Goal: Task Accomplishment & Management: Complete application form

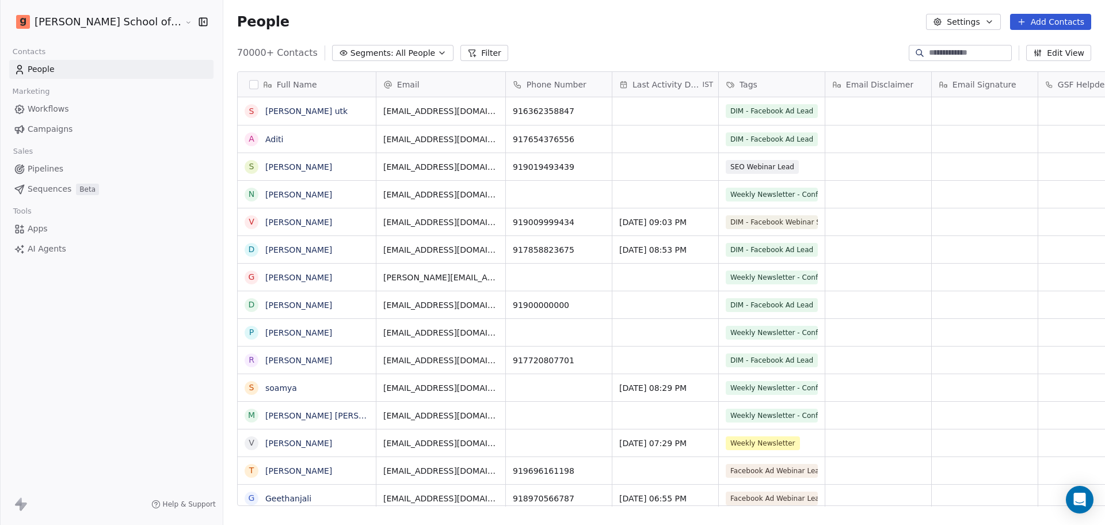
scroll to position [12, 12]
click at [982, 26] on icon "button" at bounding box center [989, 21] width 9 height 9
click at [948, 87] on icon "Suggestions" at bounding box center [948, 83] width 9 height 9
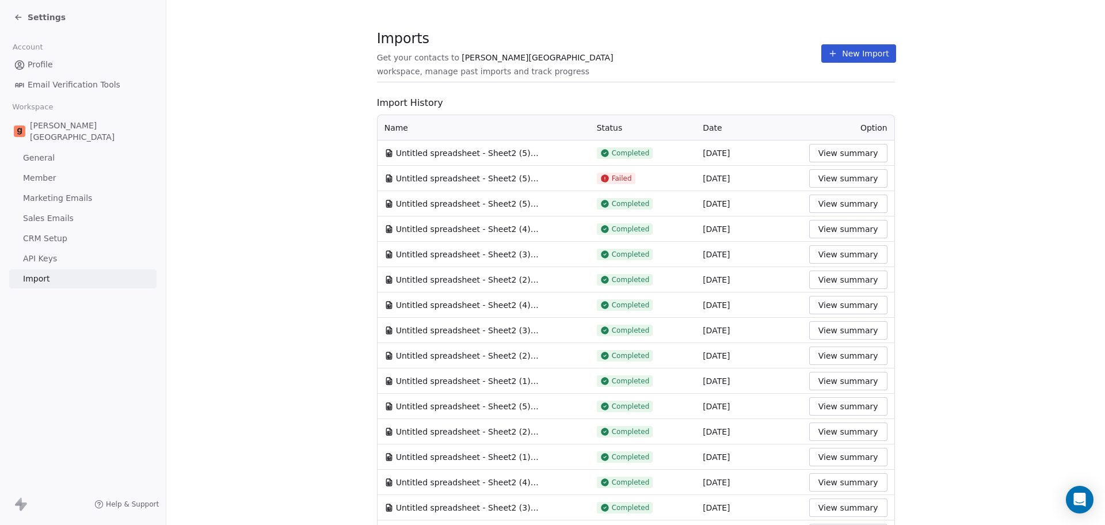
click at [751, 66] on section "Imports Get your contacts to [PERSON_NAME] School workspace, manage past import…" at bounding box center [636, 59] width 518 height 45
click at [840, 60] on button "New Import" at bounding box center [858, 53] width 74 height 18
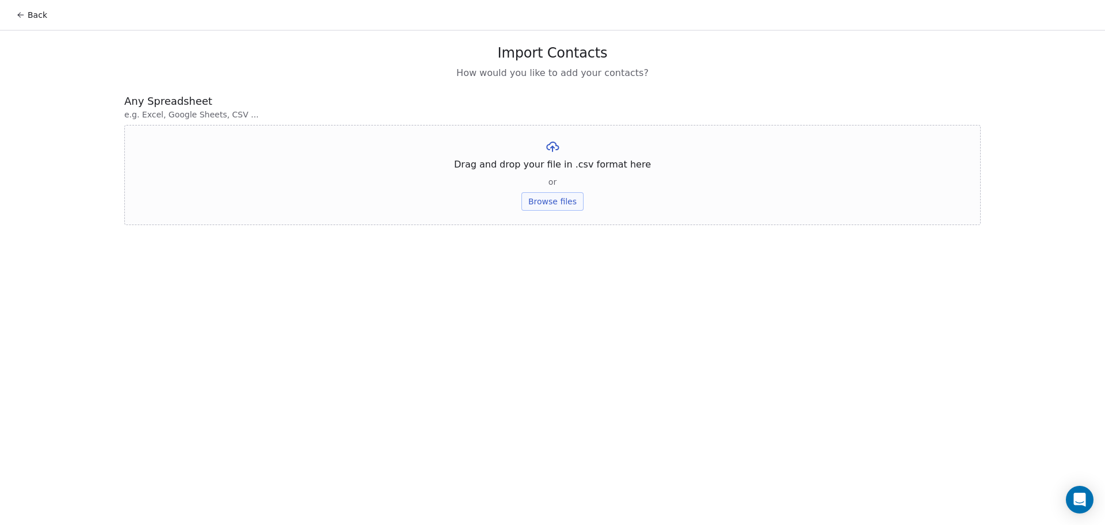
click at [572, 186] on div "Drag and drop your file in .csv format here or Browse files" at bounding box center [552, 175] width 857 height 100
click at [568, 204] on button "Browse files" at bounding box center [553, 201] width 62 height 18
click at [552, 179] on div "Untitled spreadsheet - Sheet2 (1).csv Upload" at bounding box center [552, 159] width 857 height 68
click at [548, 173] on button "Upload" at bounding box center [552, 169] width 42 height 18
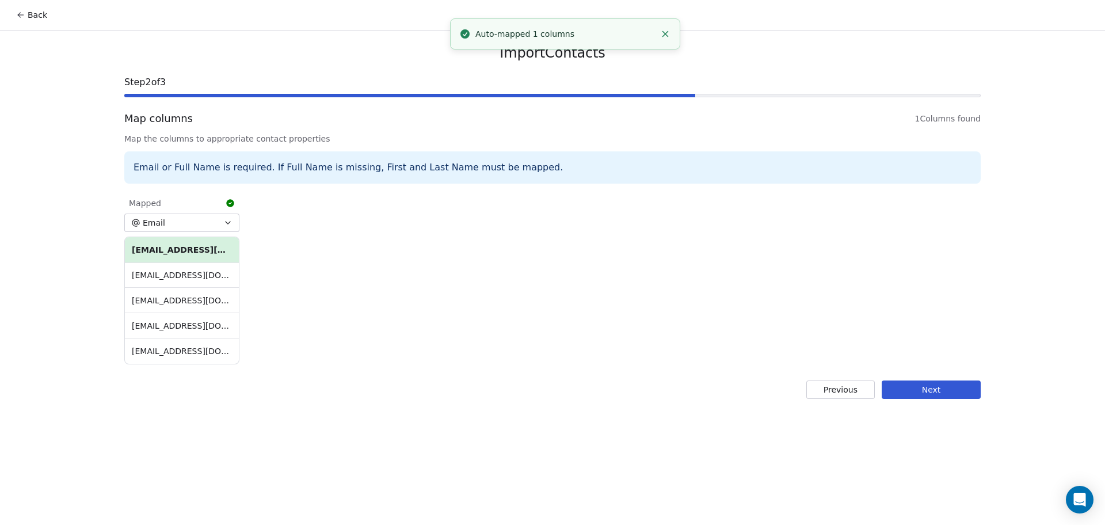
click at [958, 395] on button "Next" at bounding box center [931, 389] width 99 height 18
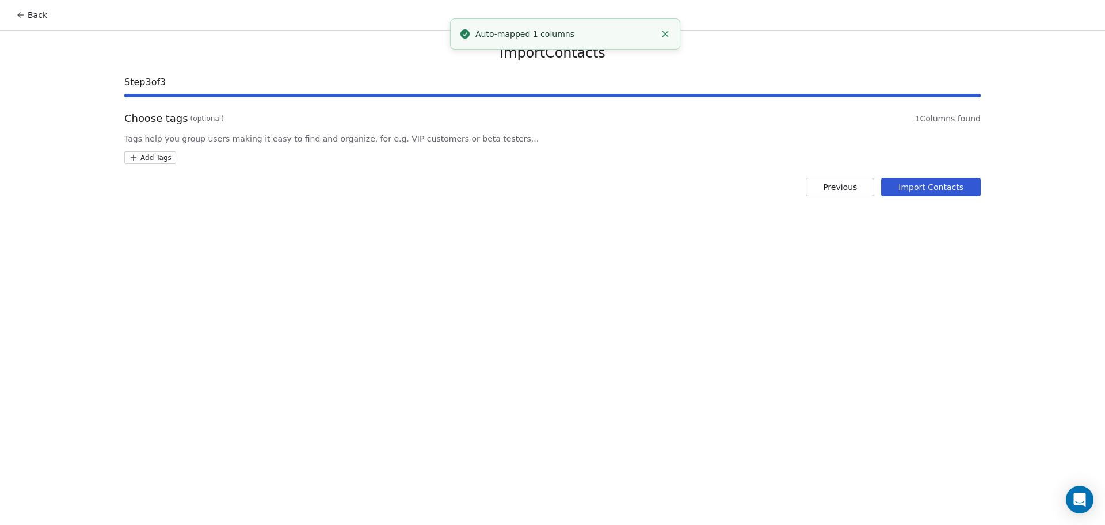
click at [156, 157] on html "Back Import Contacts Step 3 of 3 Choose tags (optional) 1 Columns found Tags he…" at bounding box center [552, 262] width 1105 height 525
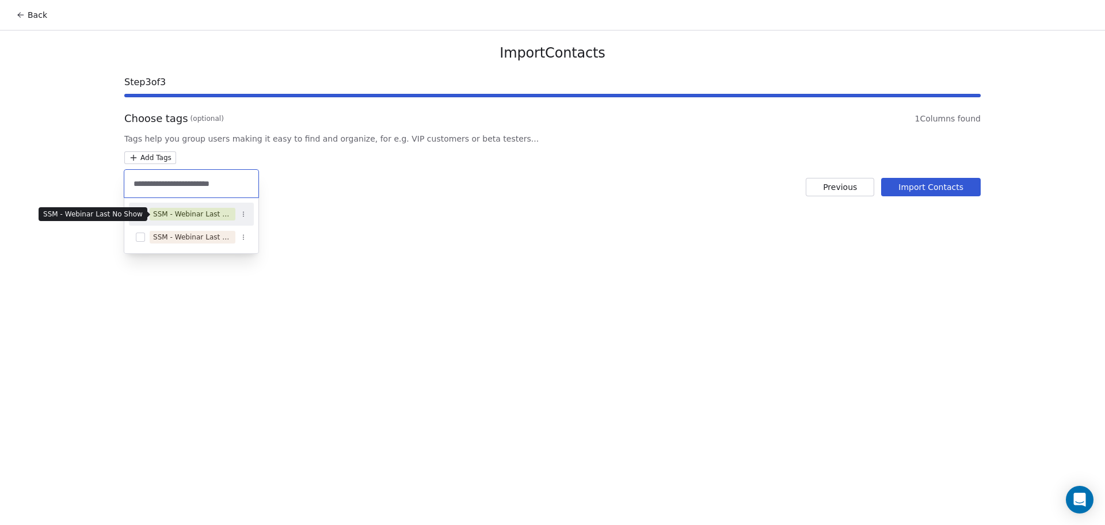
type input "**********"
click at [218, 211] on div "SSM - Webinar Last No Show" at bounding box center [192, 214] width 79 height 10
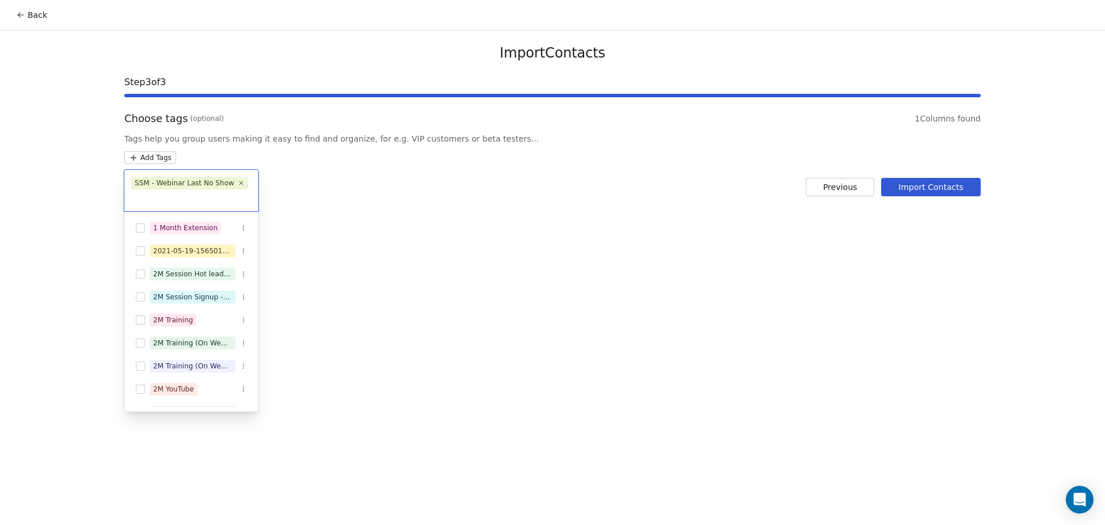
click at [372, 204] on html "Back Import Contacts Step 3 of 3 Choose tags (optional) 1 Columns found Tags he…" at bounding box center [552, 262] width 1105 height 525
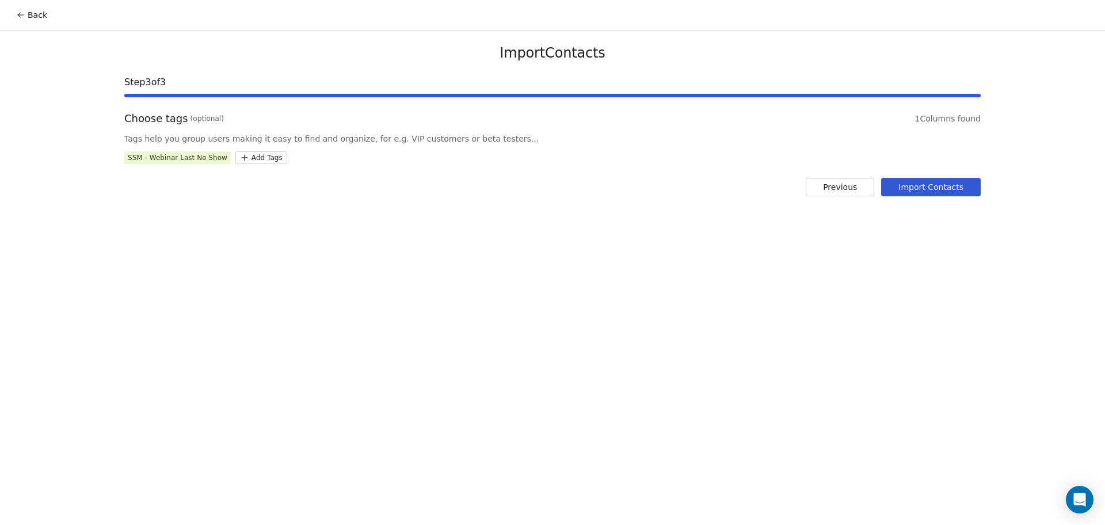
click at [934, 182] on button "Import Contacts" at bounding box center [931, 187] width 100 height 18
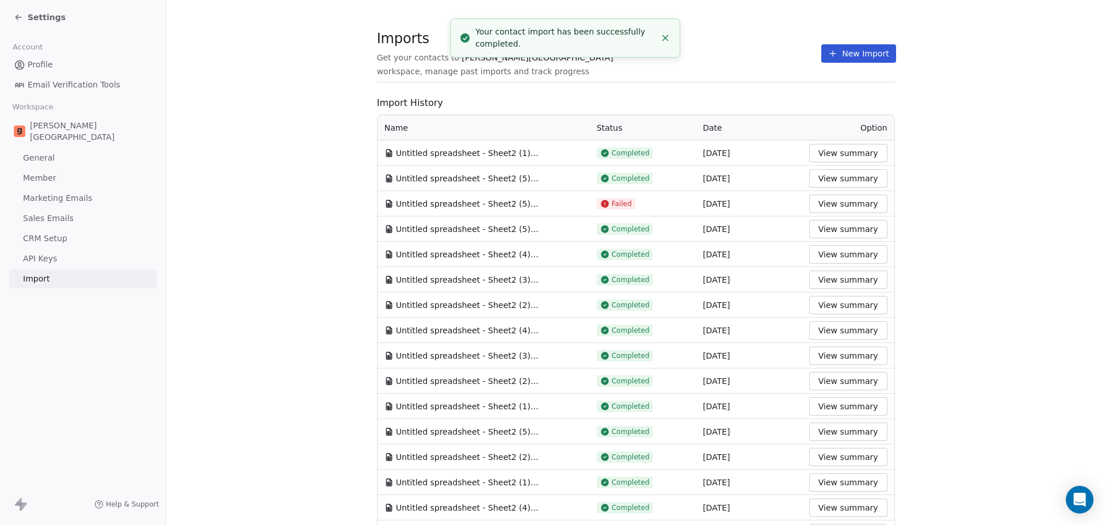
click at [546, 81] on section "Imports Get your contacts to [PERSON_NAME] School workspace, manage past import…" at bounding box center [636, 59] width 518 height 45
click at [828, 55] on icon at bounding box center [832, 53] width 9 height 9
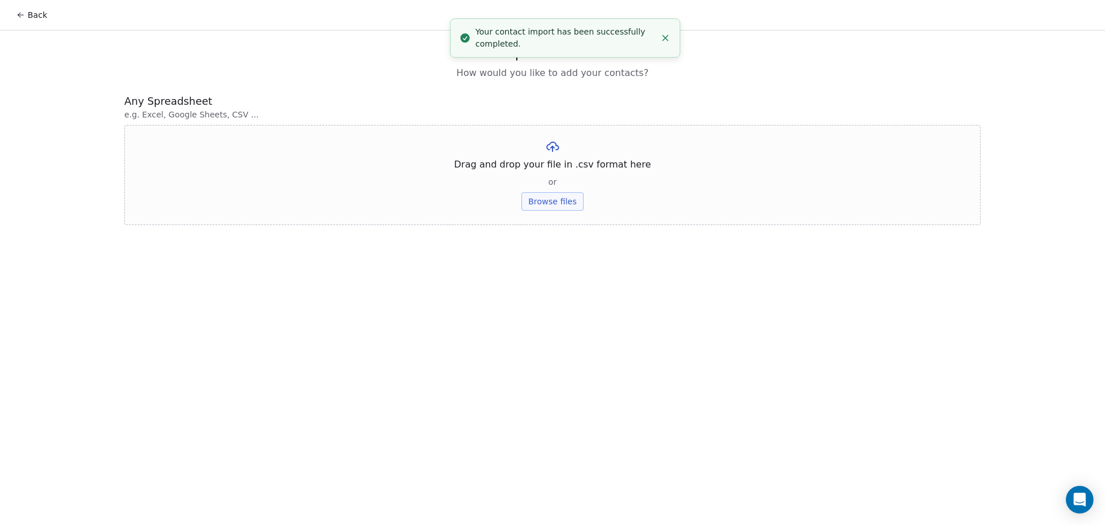
click at [559, 207] on button "Browse files" at bounding box center [553, 201] width 62 height 18
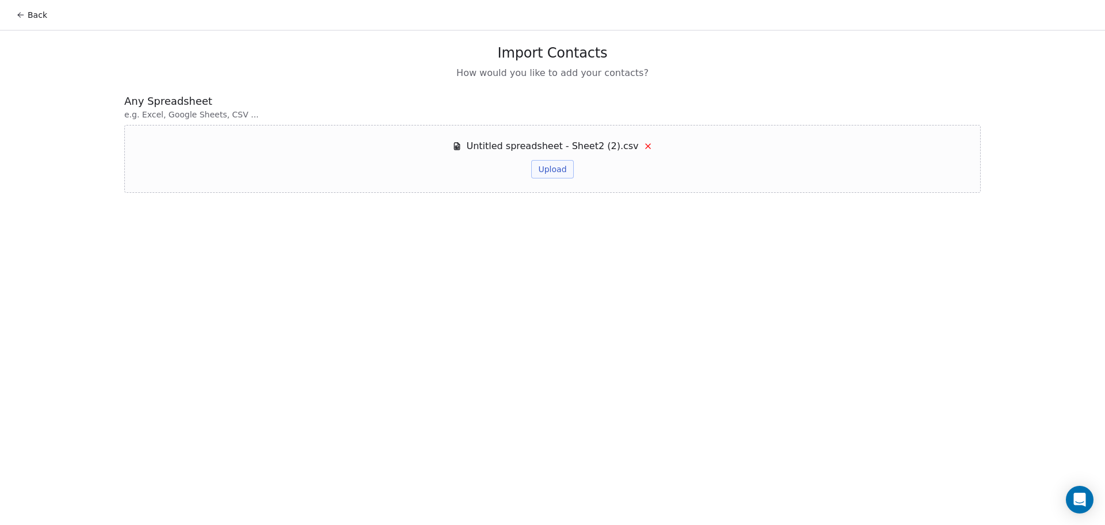
click at [561, 165] on button "Upload" at bounding box center [552, 169] width 42 height 18
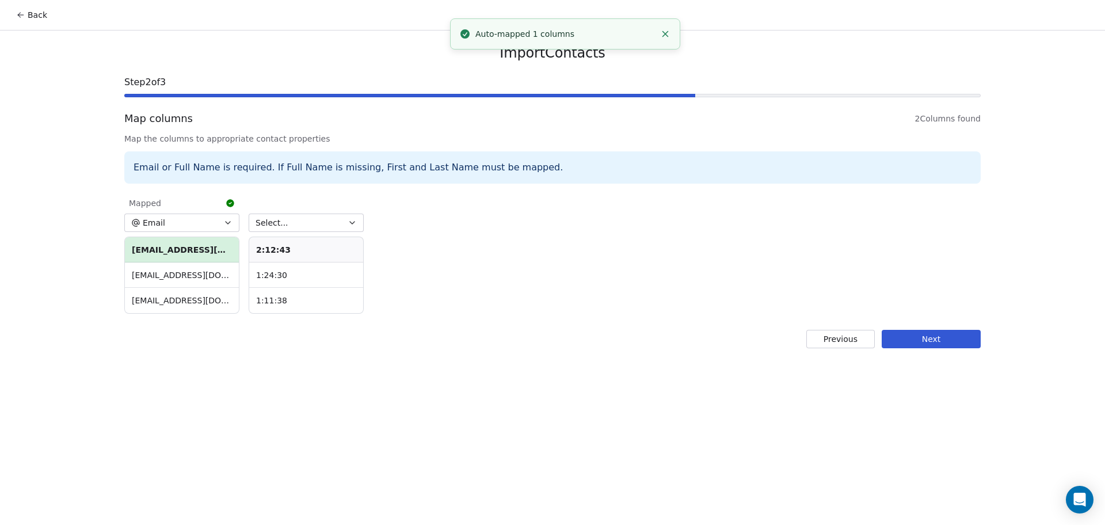
click at [295, 224] on button "Select..." at bounding box center [306, 223] width 115 height 18
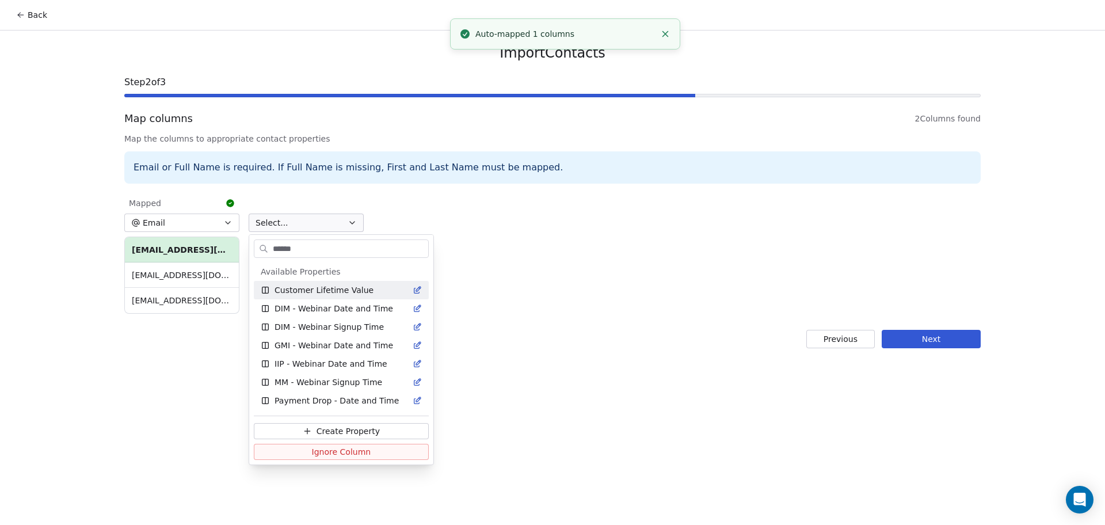
type input "*******"
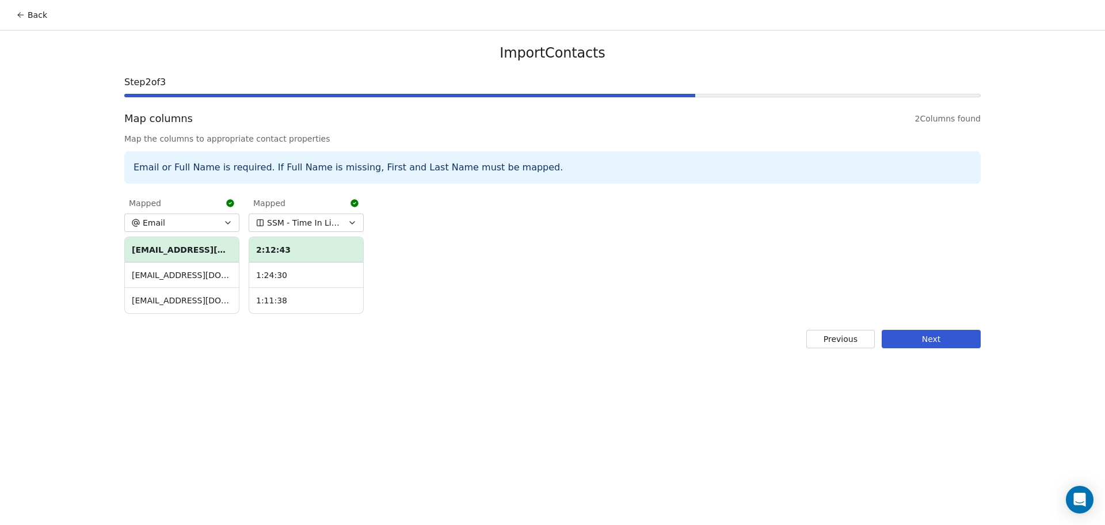
click at [922, 342] on button "Next" at bounding box center [931, 339] width 99 height 18
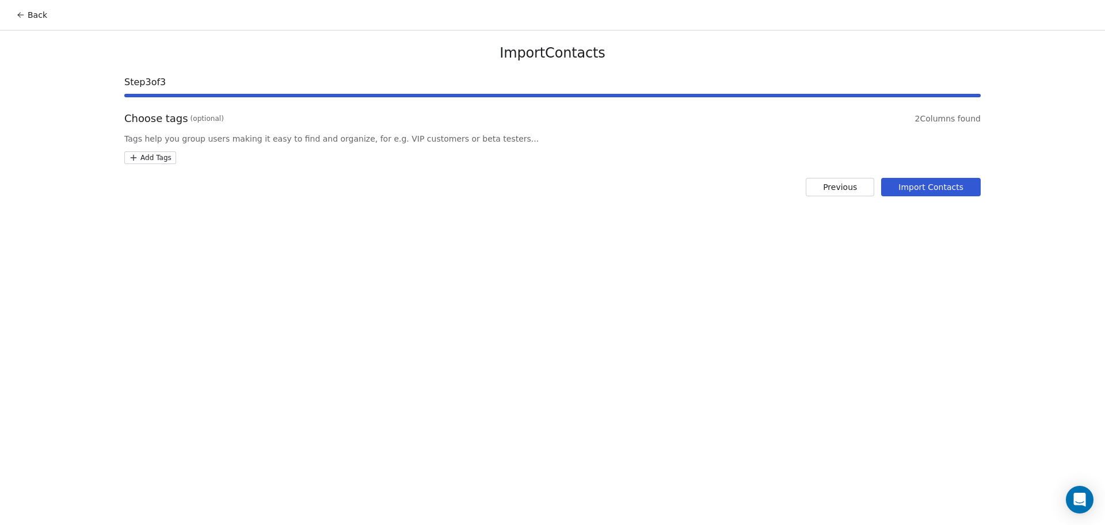
click at [145, 159] on html "Back Import Contacts Step 3 of 3 Choose tags (optional) 2 Columns found Tags he…" at bounding box center [552, 262] width 1105 height 525
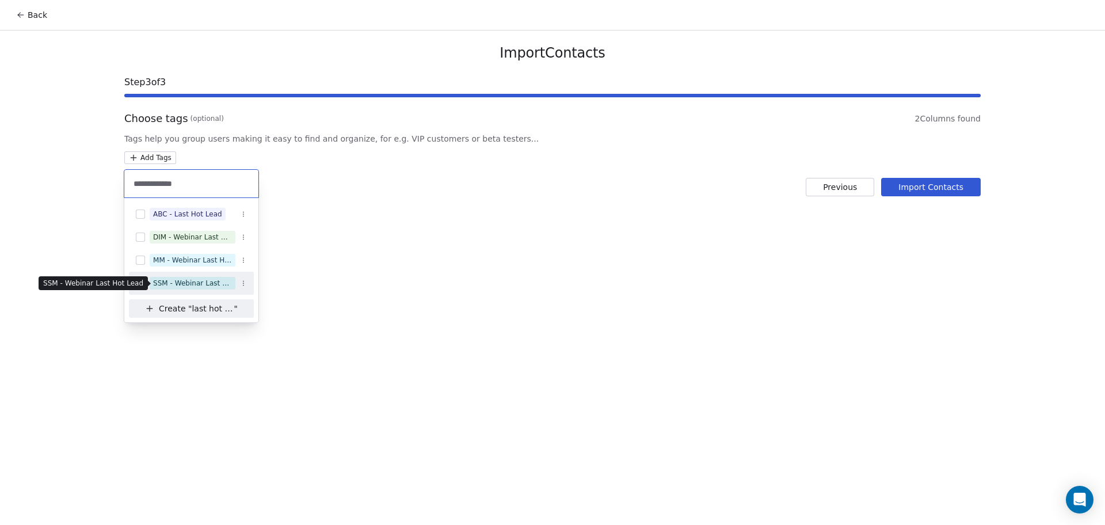
type input "**********"
click at [212, 283] on div "SSM - Webinar Last Hot Lead" at bounding box center [192, 283] width 79 height 10
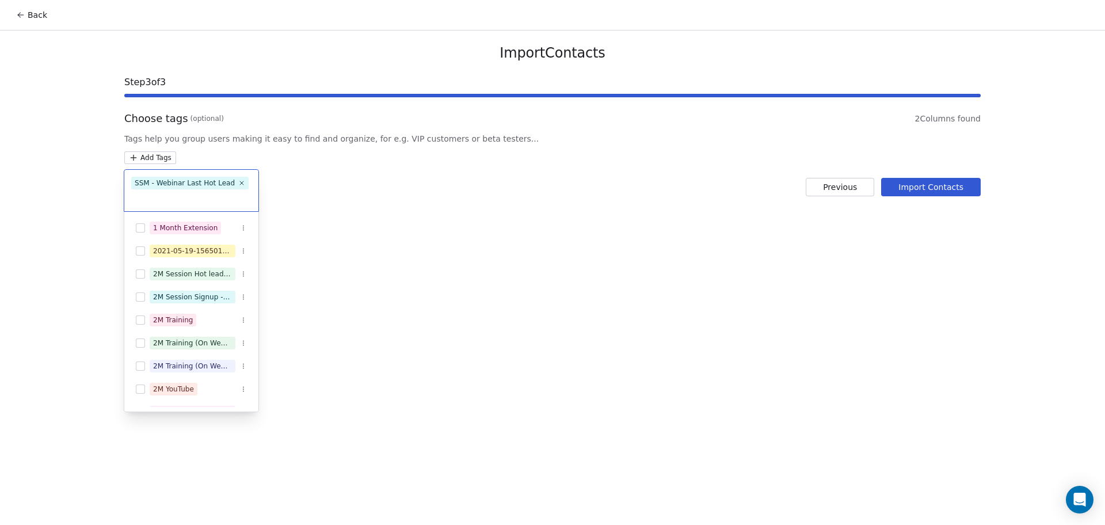
click at [207, 205] on div "SSM - Webinar Last Hot Lead" at bounding box center [191, 190] width 134 height 41
click at [200, 196] on input "text" at bounding box center [191, 198] width 120 height 13
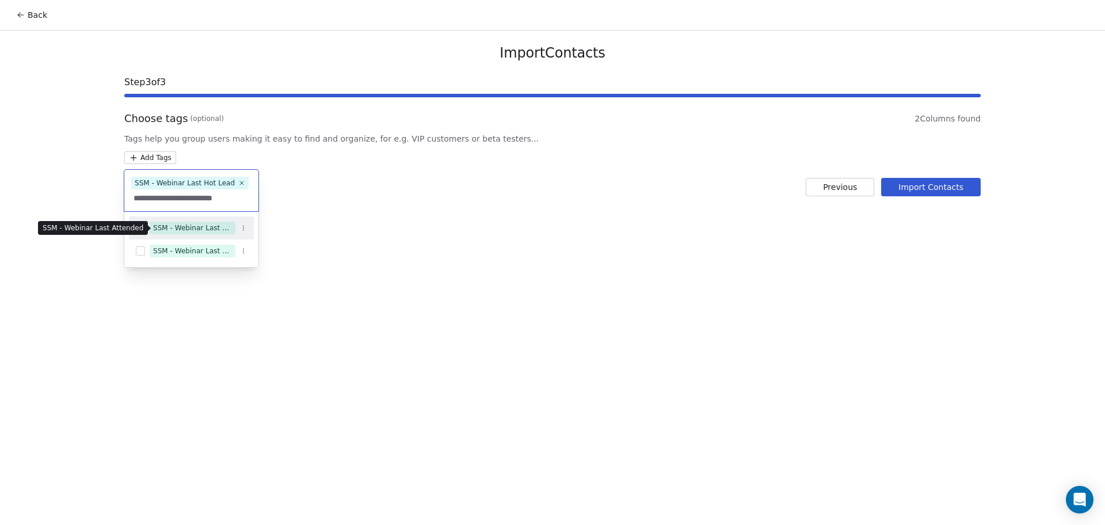
type input "**********"
click at [219, 226] on div "SSM - Webinar Last Attended" at bounding box center [192, 228] width 79 height 10
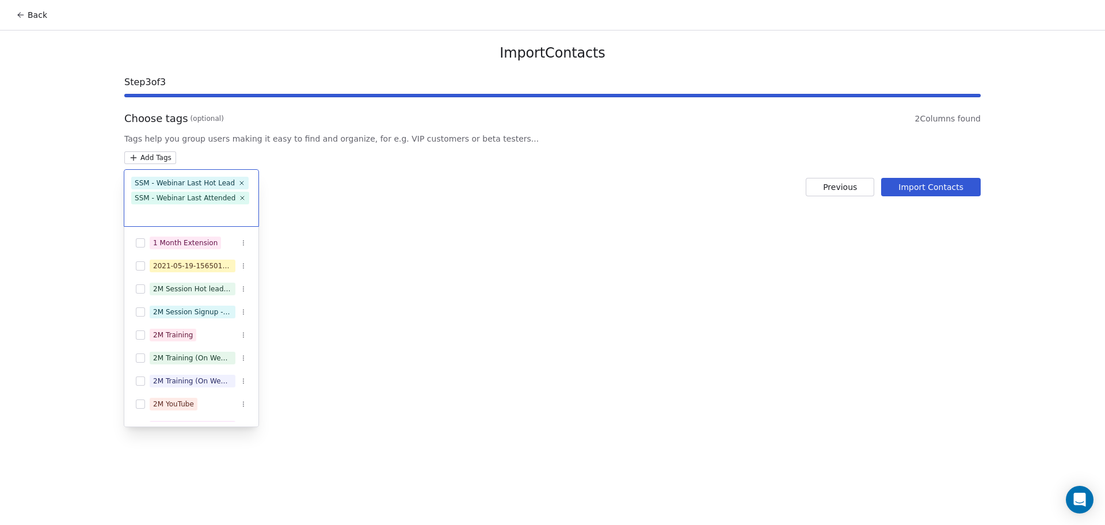
click at [349, 201] on html "Back Import Contacts Step 3 of 3 Choose tags (optional) 2 Columns found Tags he…" at bounding box center [552, 262] width 1105 height 525
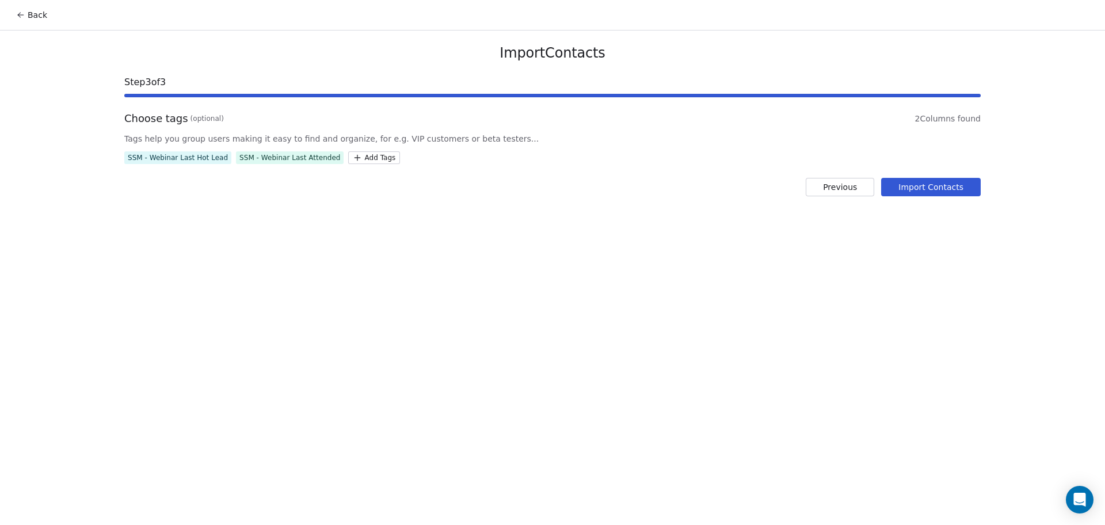
click at [937, 180] on button "Import Contacts" at bounding box center [931, 187] width 100 height 18
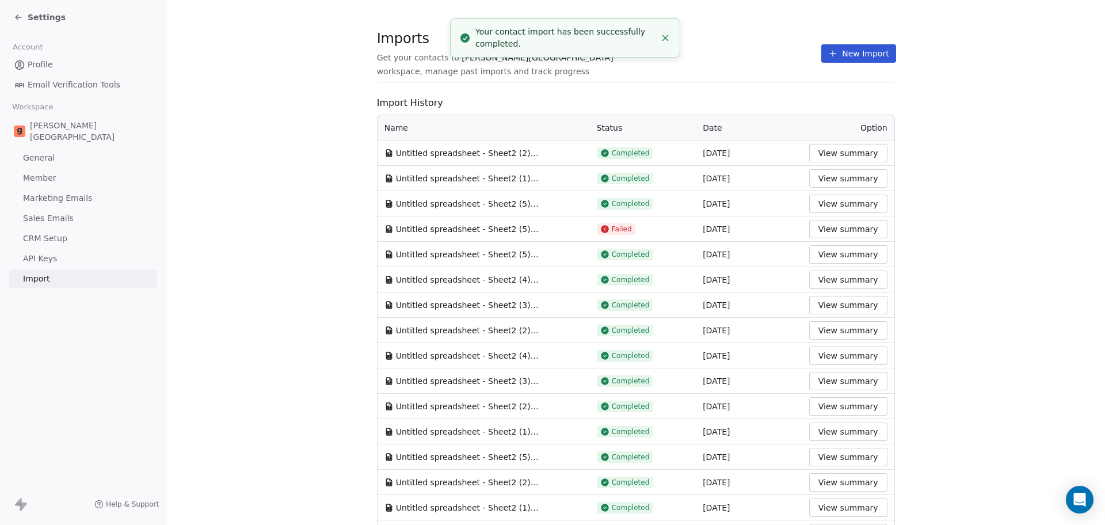
click at [705, 42] on section "Imports Get your contacts to [PERSON_NAME] School workspace, manage past import…" at bounding box center [636, 59] width 518 height 45
click at [828, 56] on icon at bounding box center [832, 53] width 9 height 9
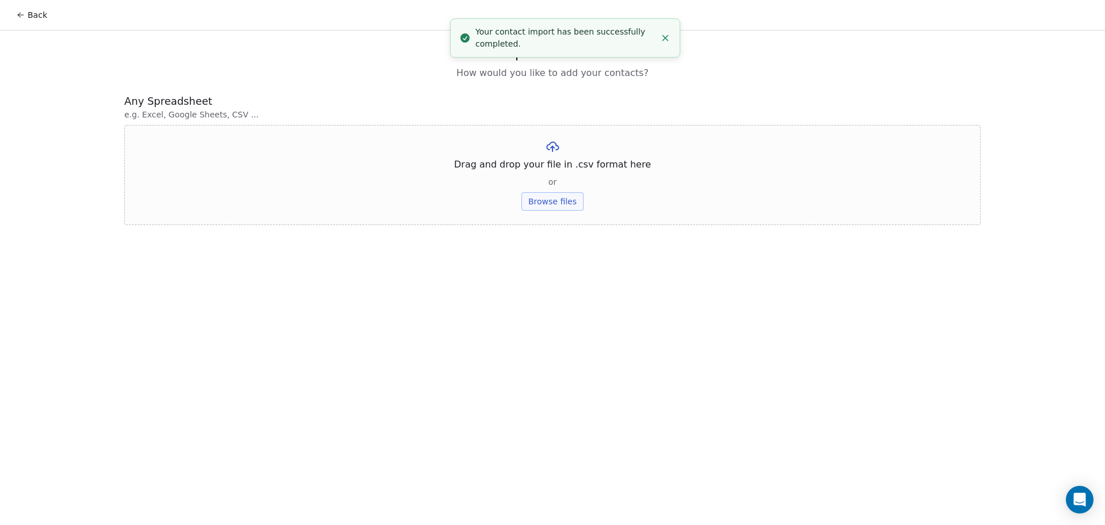
click at [587, 196] on div "Drag and drop your file in .csv format here or Browse files" at bounding box center [552, 175] width 857 height 100
click at [562, 202] on button "Browse files" at bounding box center [553, 201] width 62 height 18
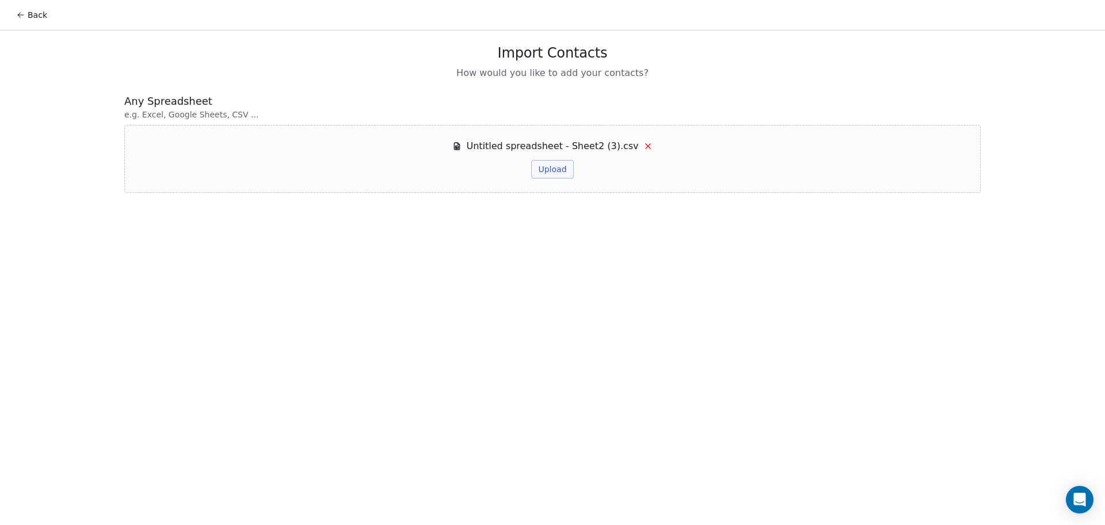
click at [551, 166] on button "Upload" at bounding box center [552, 169] width 42 height 18
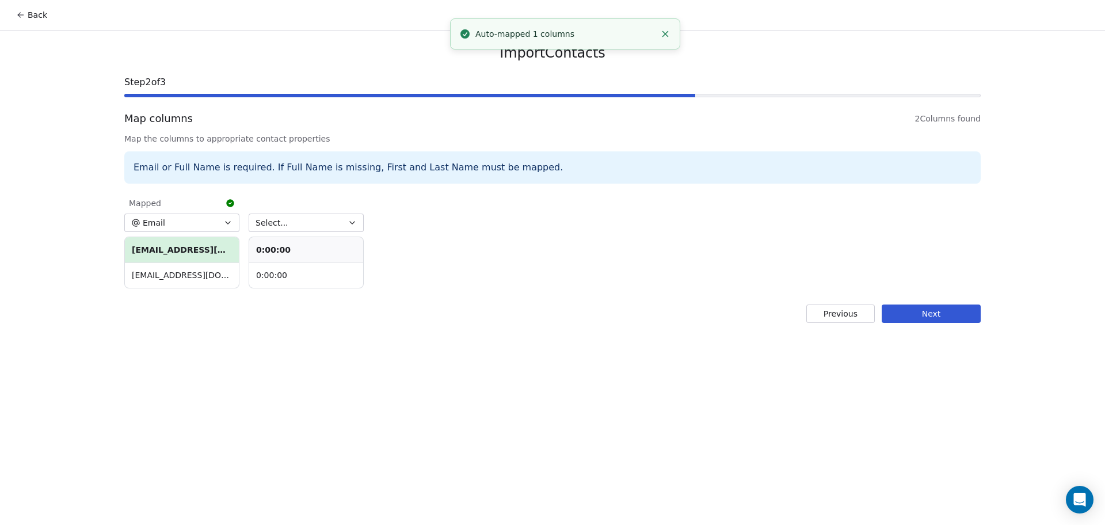
click at [300, 220] on button "Select..." at bounding box center [306, 223] width 115 height 18
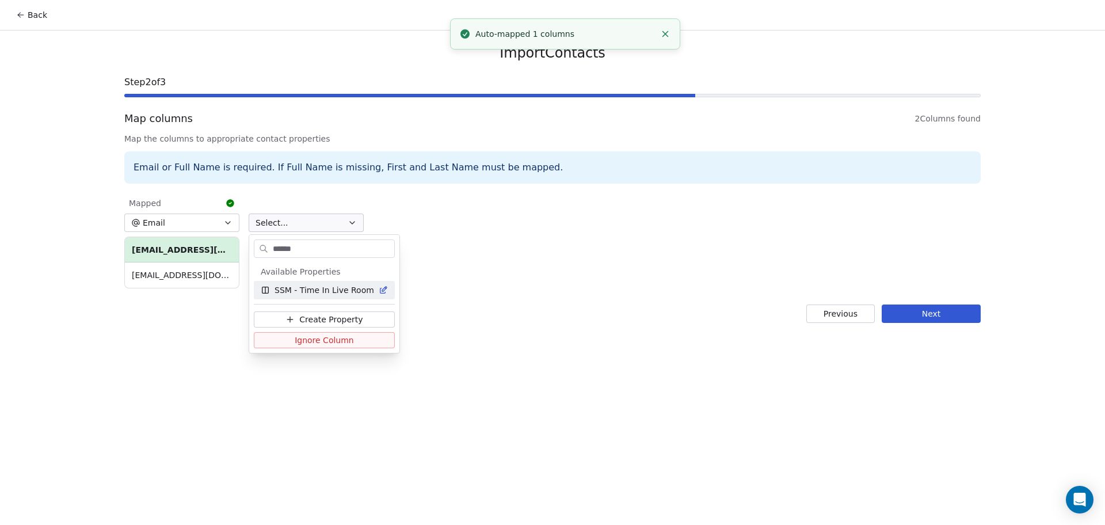
type input "*******"
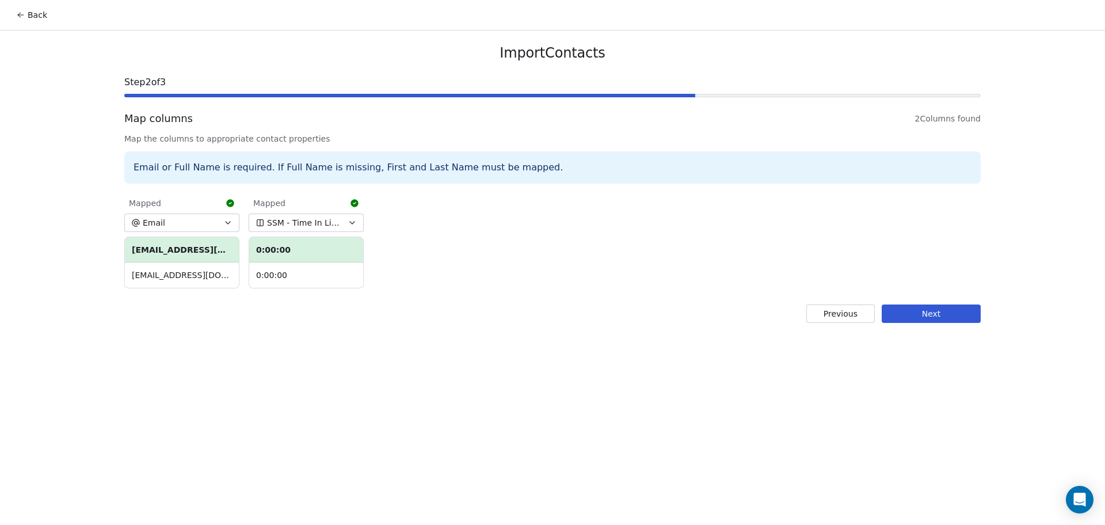
click at [964, 321] on button "Next" at bounding box center [931, 313] width 99 height 18
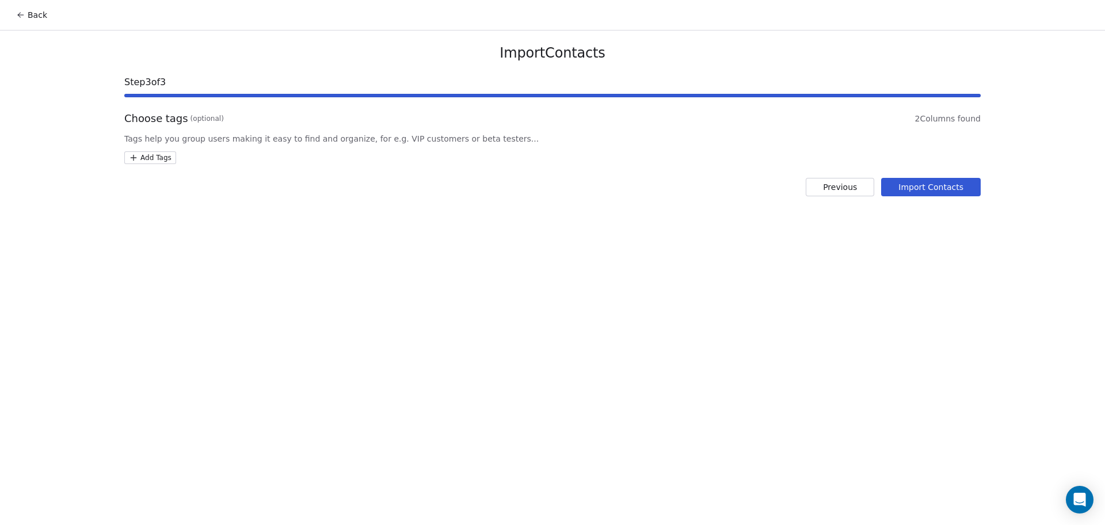
click at [153, 169] on div "Import Contacts Step 3 of 3 Choose tags (optional) 2 Columns found Tags help yo…" at bounding box center [553, 121] width 884 height 180
click at [151, 161] on html "Back Import Contacts Step 3 of 3 Choose tags (optional) 2 Columns found Tags he…" at bounding box center [552, 262] width 1105 height 525
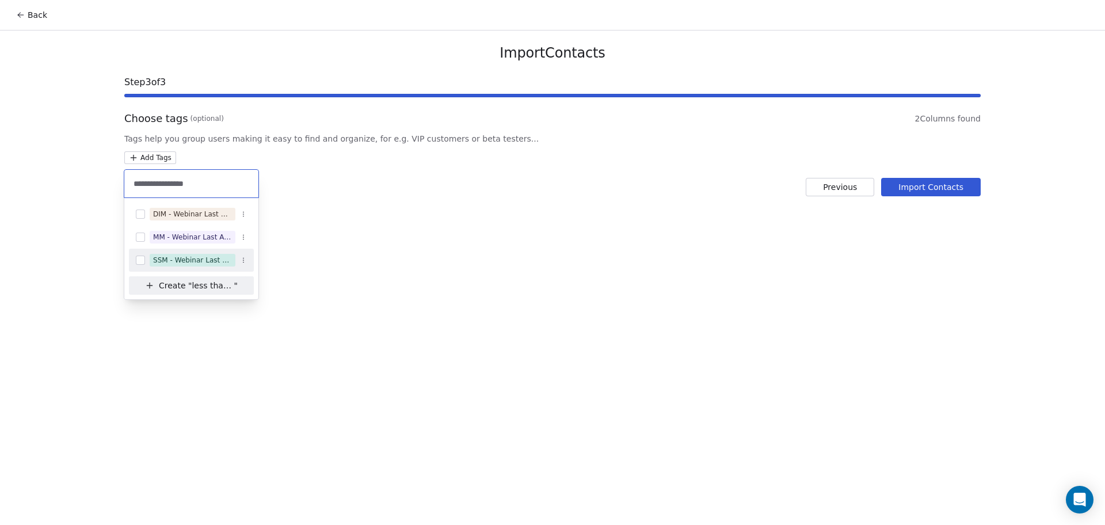
type input "**********"
click at [200, 259] on div "SSM - Webinar Last Attended (Less Than 30 mins)" at bounding box center [192, 260] width 79 height 10
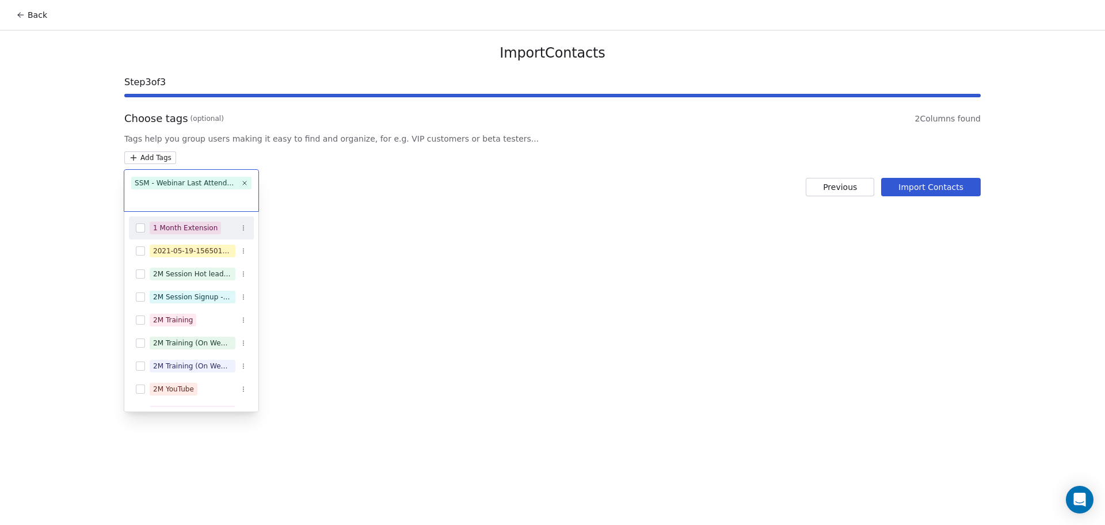
click at [554, 278] on html "Back Import Contacts Step 3 of 3 Choose tags (optional) 2 Columns found Tags he…" at bounding box center [552, 262] width 1105 height 525
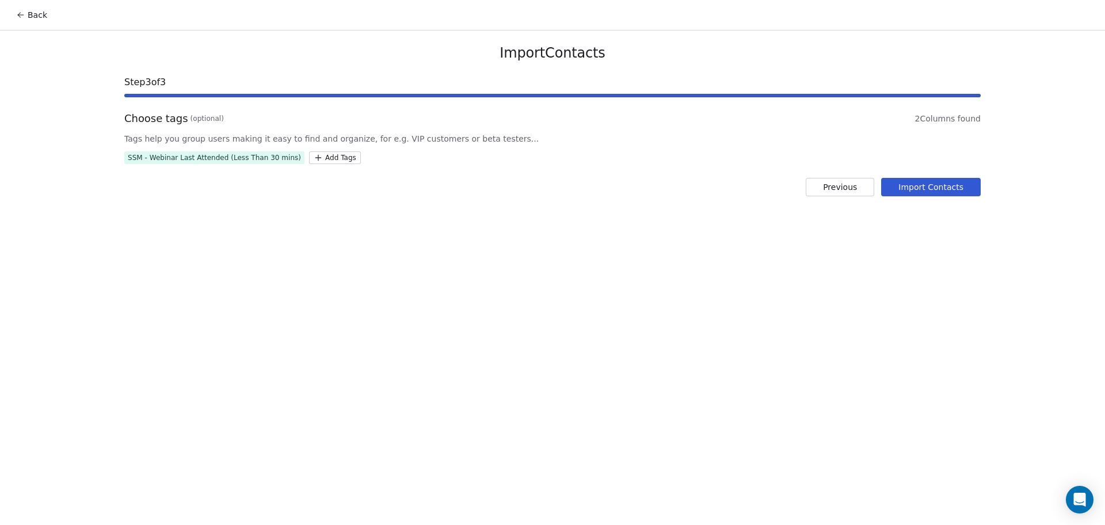
click at [980, 187] on div "Import Contacts Step 3 of 3 Choose tags (optional) 2 Columns found Tags help yo…" at bounding box center [553, 121] width 884 height 180
click at [964, 186] on button "Import Contacts" at bounding box center [931, 187] width 100 height 18
